Goal: Task Accomplishment & Management: Manage account settings

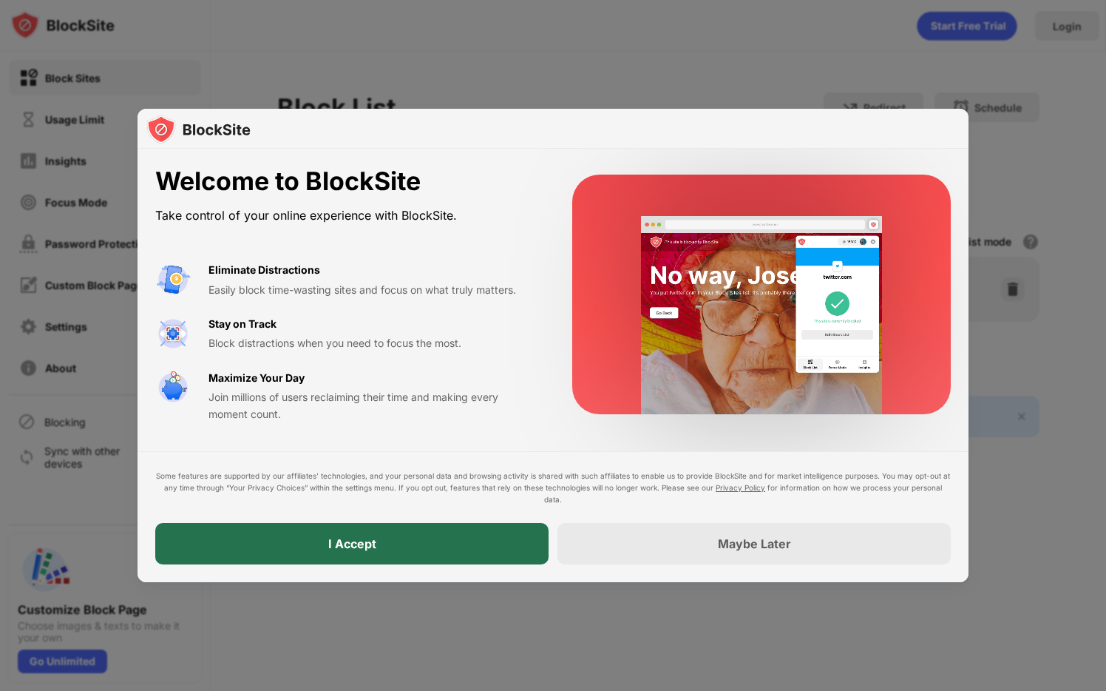
click at [477, 541] on div "I Accept" at bounding box center [351, 543] width 393 height 41
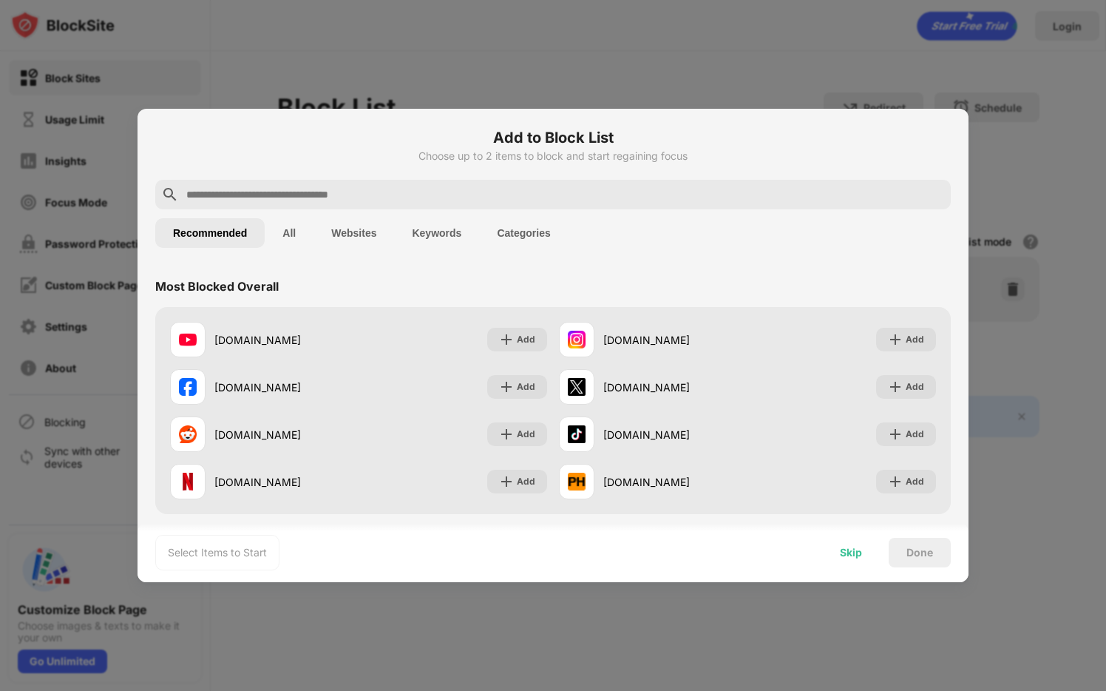
click at [862, 556] on div "Skip" at bounding box center [851, 553] width 58 height 30
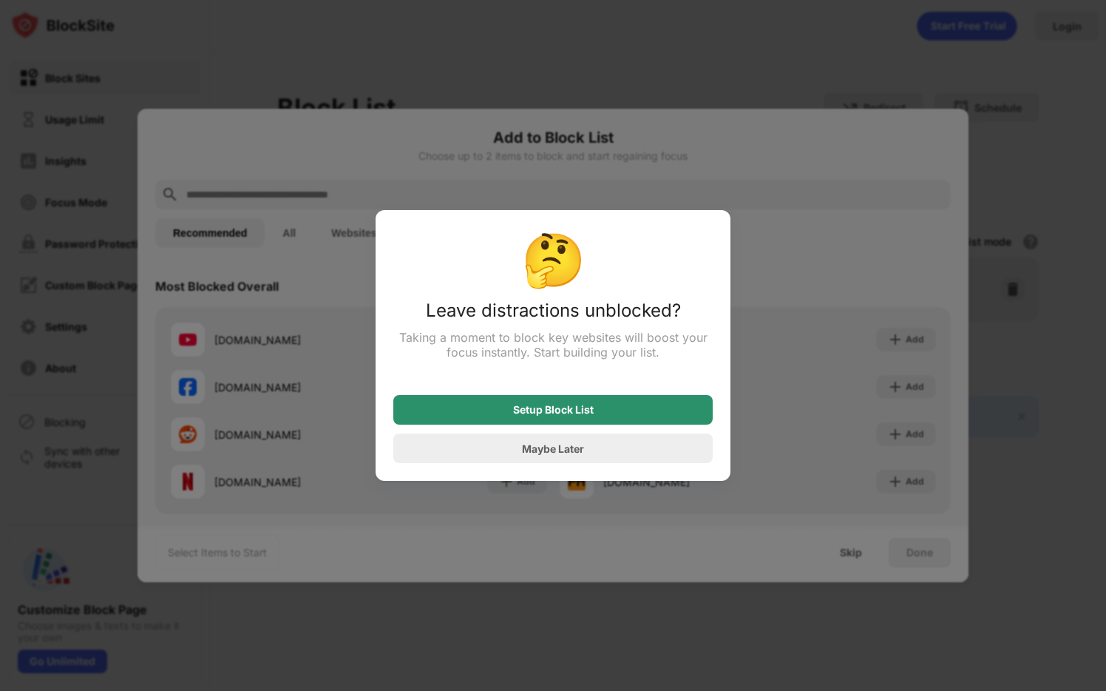
click at [667, 418] on div "Setup Block List" at bounding box center [552, 410] width 319 height 30
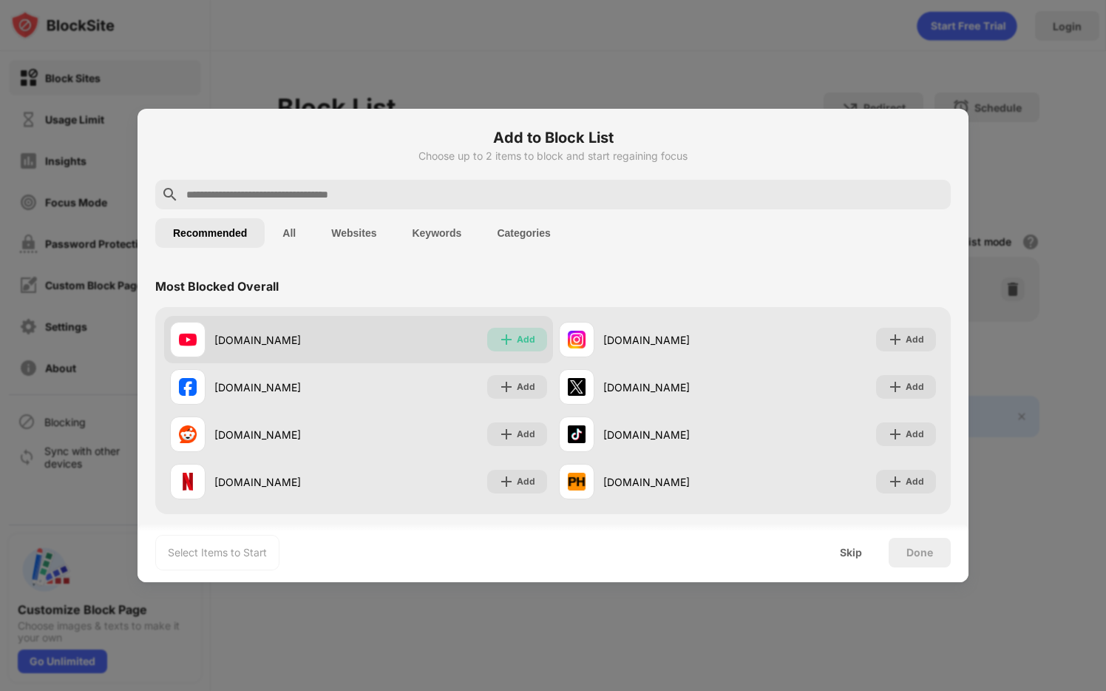
click at [521, 328] on div "Add" at bounding box center [517, 340] width 60 height 24
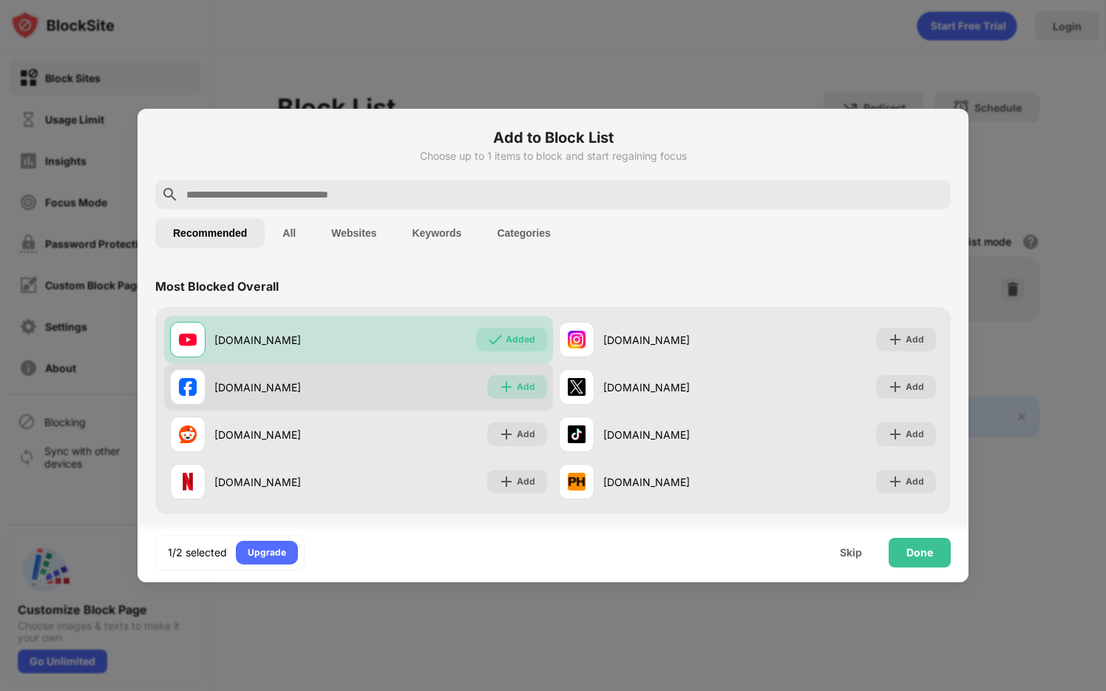
click at [518, 388] on div "Add" at bounding box center [526, 386] width 18 height 15
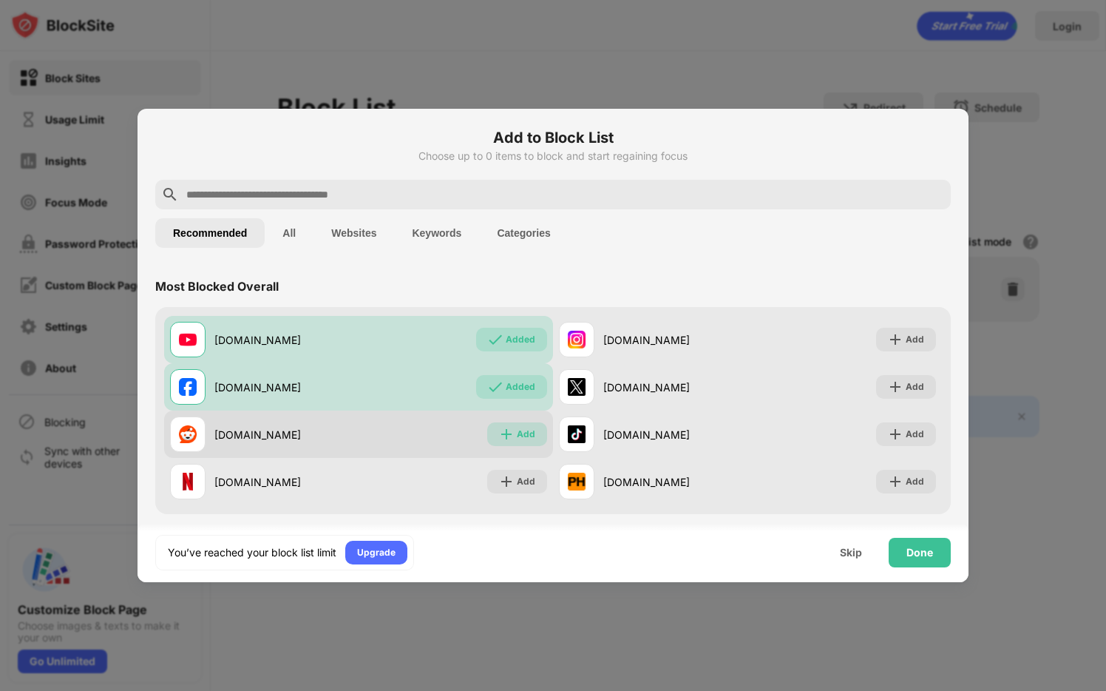
click at [518, 424] on div "Add" at bounding box center [517, 434] width 60 height 24
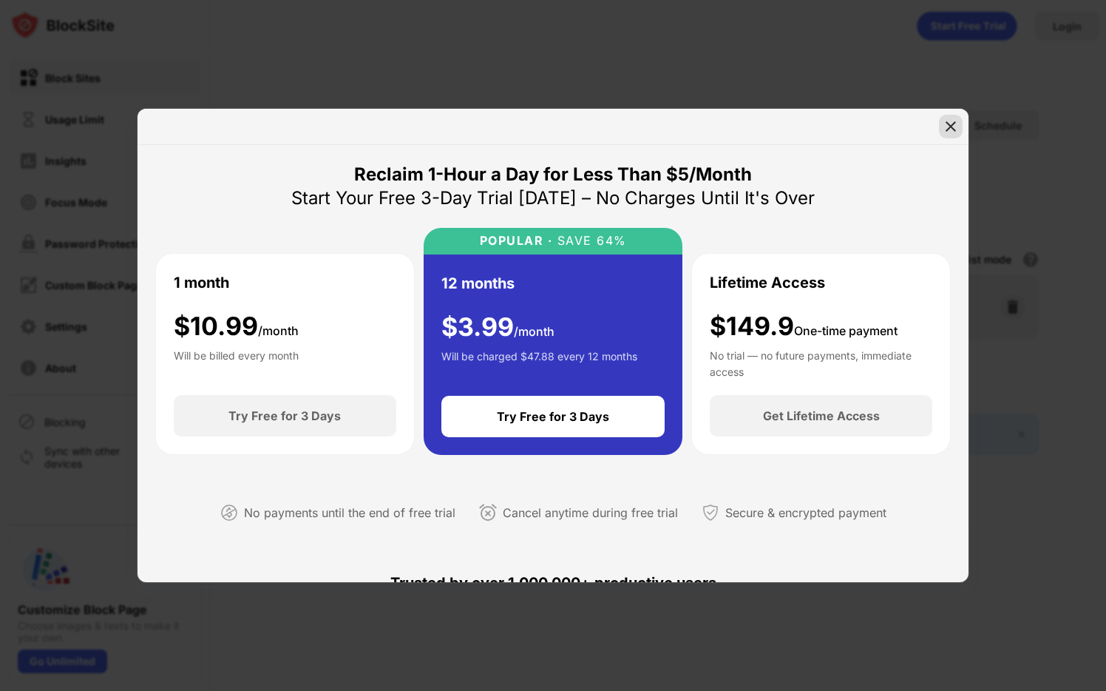
click at [947, 130] on img at bounding box center [950, 126] width 15 height 15
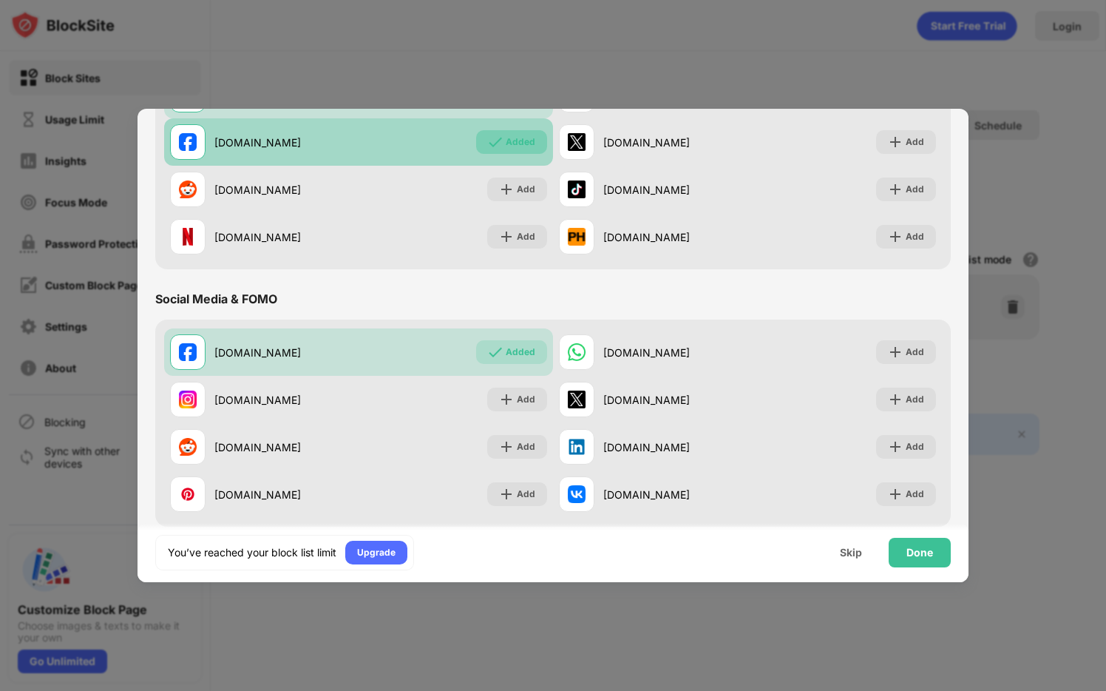
scroll to position [257, 0]
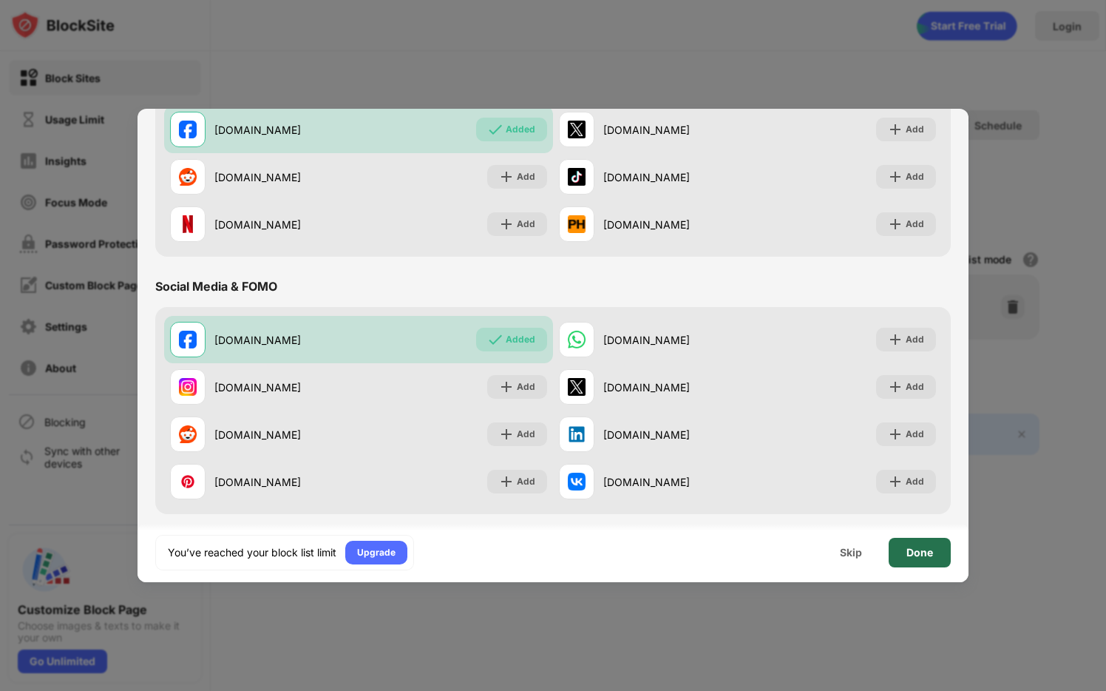
click at [923, 546] on div "Done" at bounding box center [919, 552] width 27 height 12
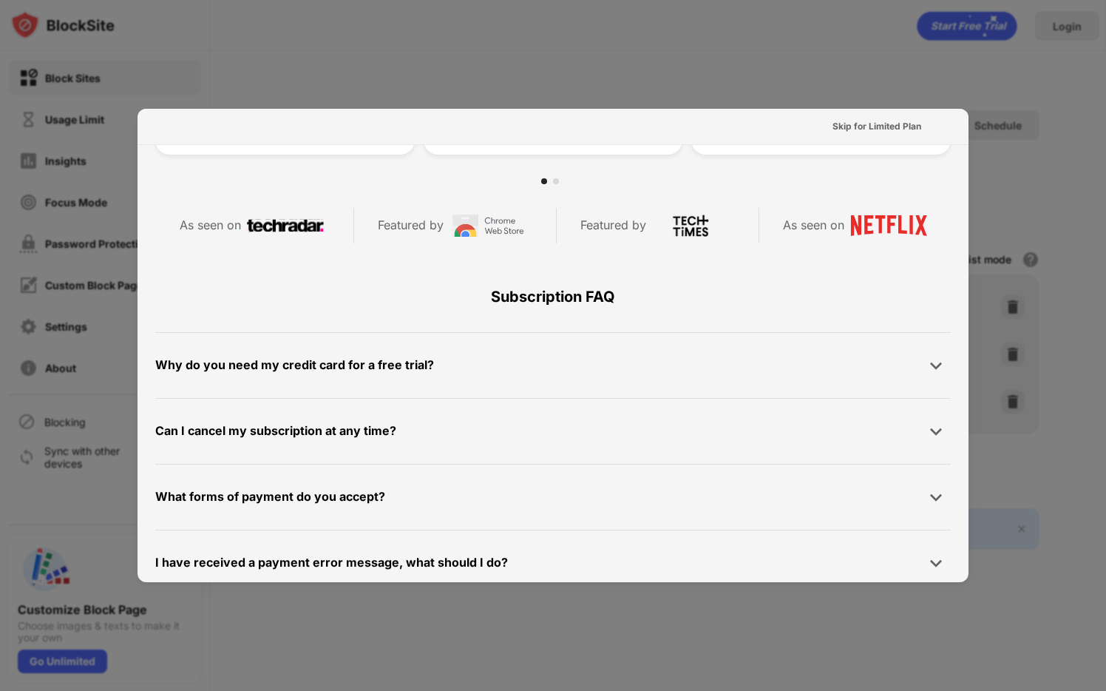
scroll to position [722, 0]
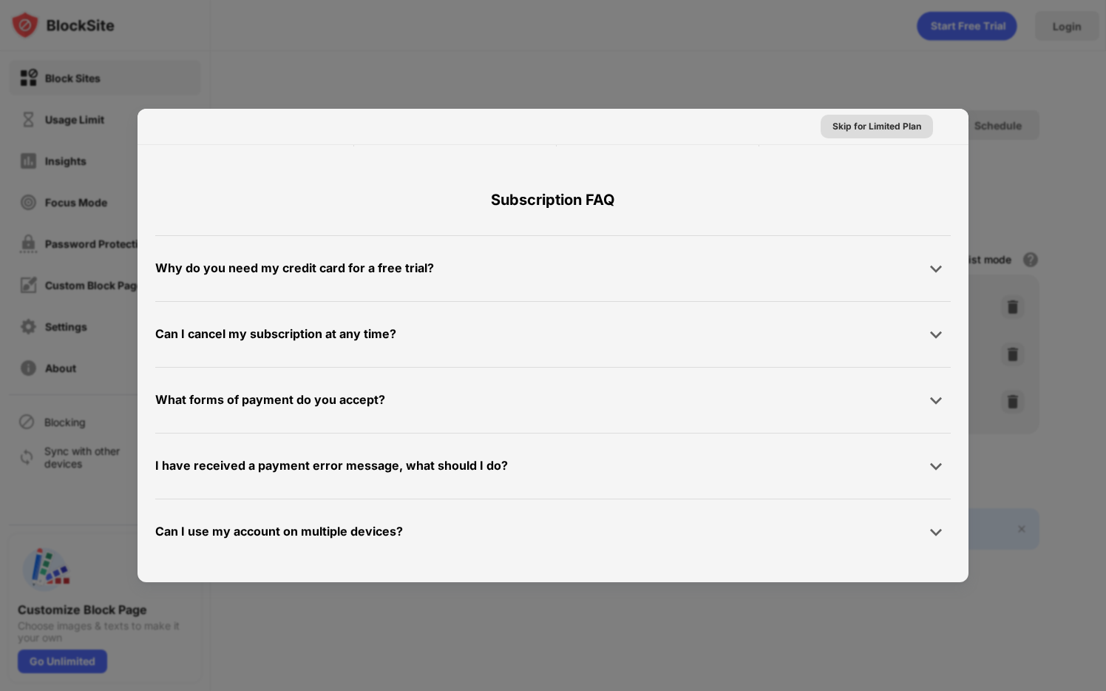
click at [866, 132] on div "Skip for Limited Plan" at bounding box center [877, 126] width 89 height 15
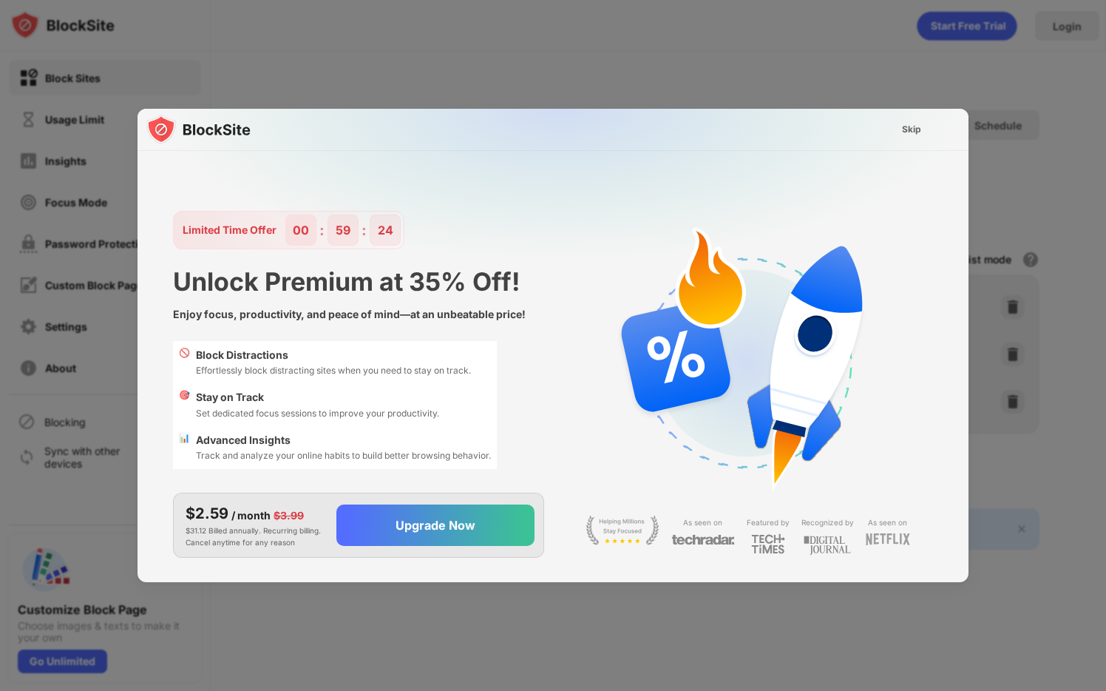
scroll to position [0, 0]
click at [914, 126] on div "Skip" at bounding box center [911, 129] width 19 height 15
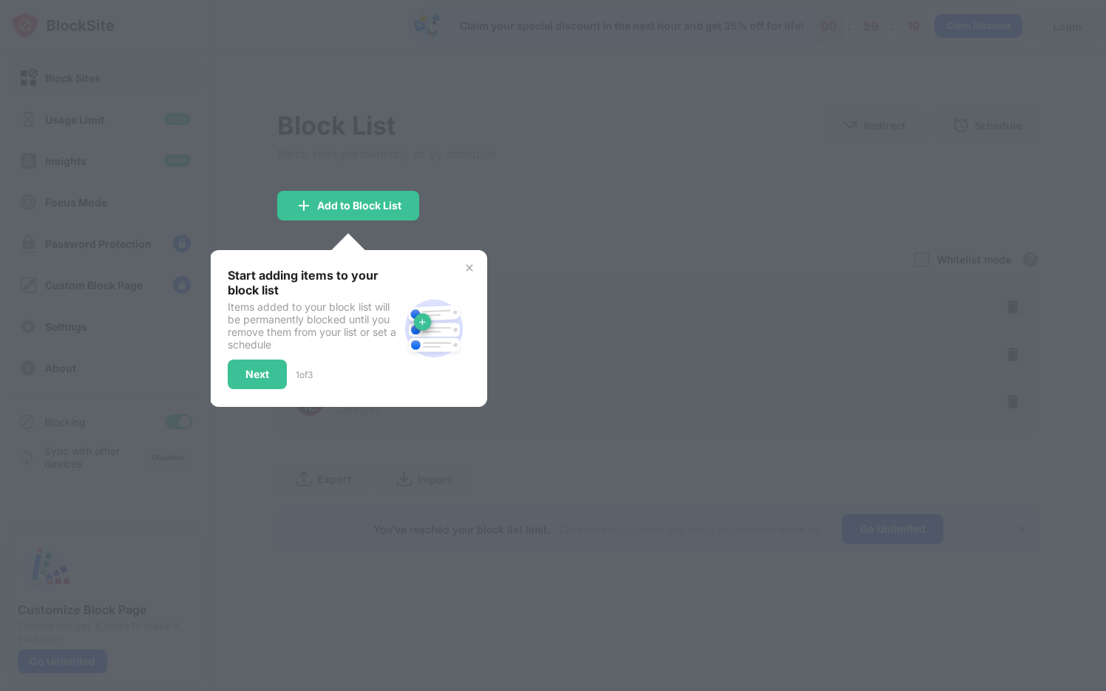
click at [470, 266] on img at bounding box center [470, 268] width 12 height 12
